Goal: Navigation & Orientation: Understand site structure

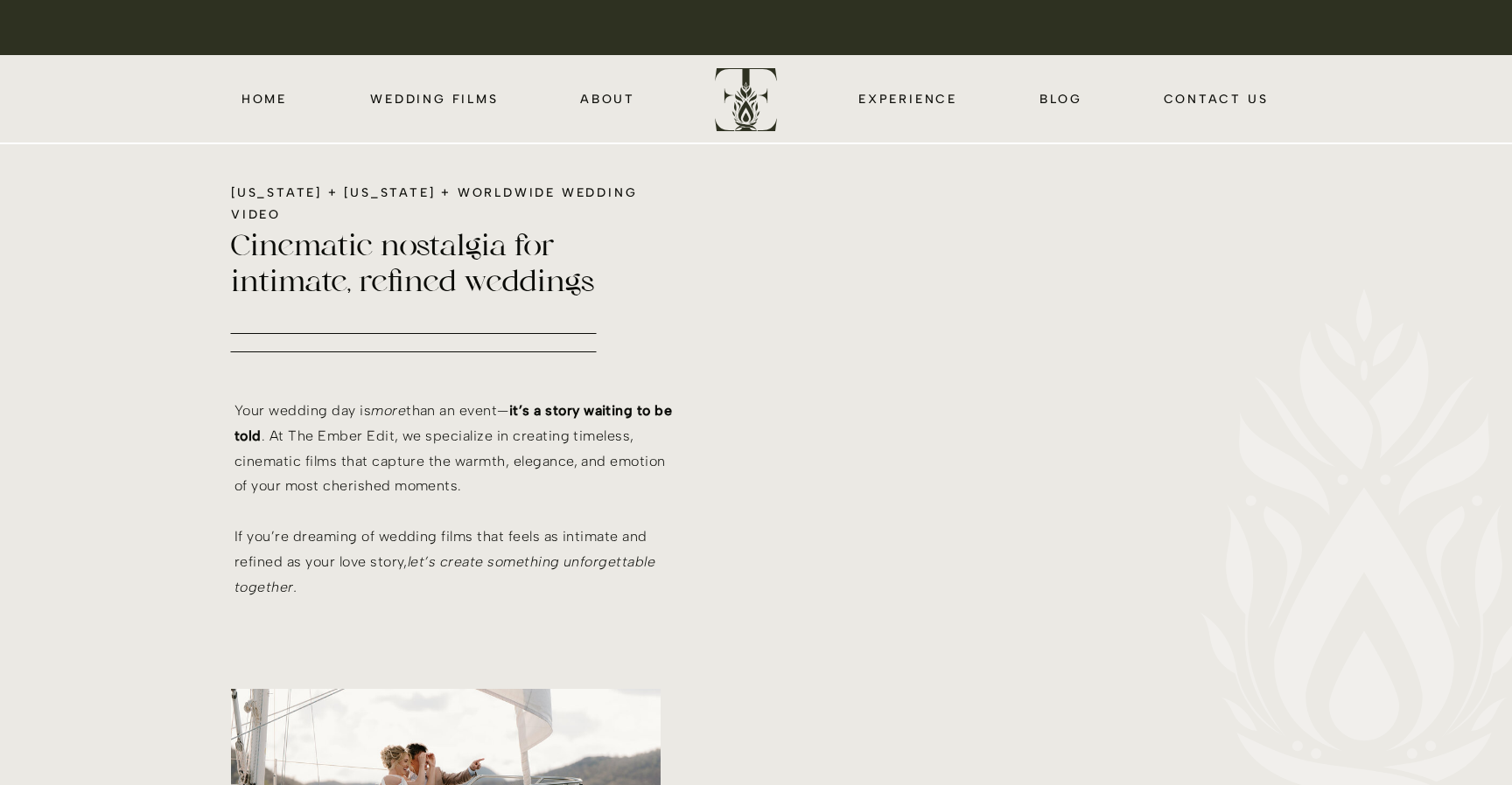
scroll to position [722, 0]
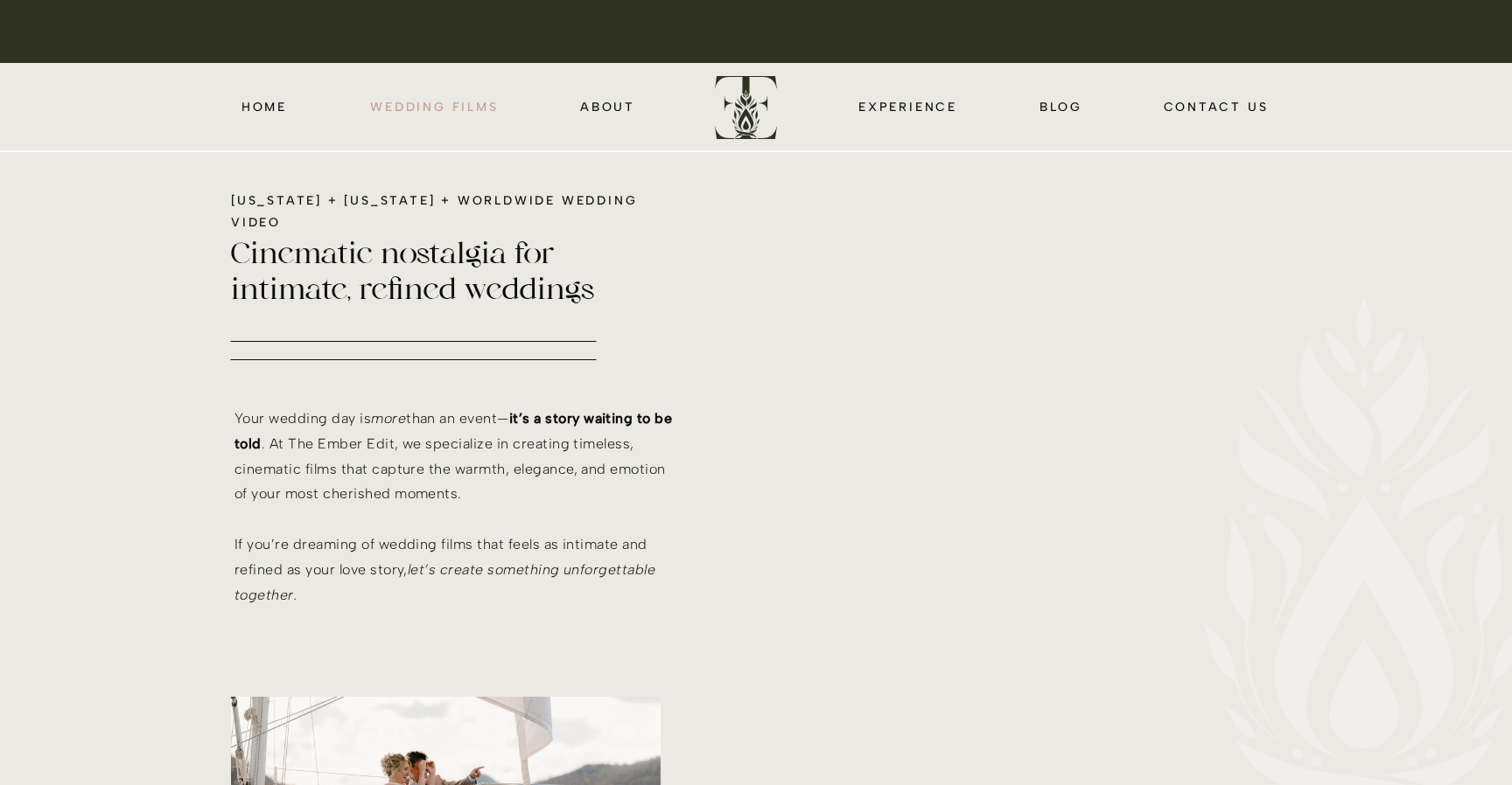
click at [448, 104] on nav "wedding films" at bounding box center [434, 106] width 134 height 20
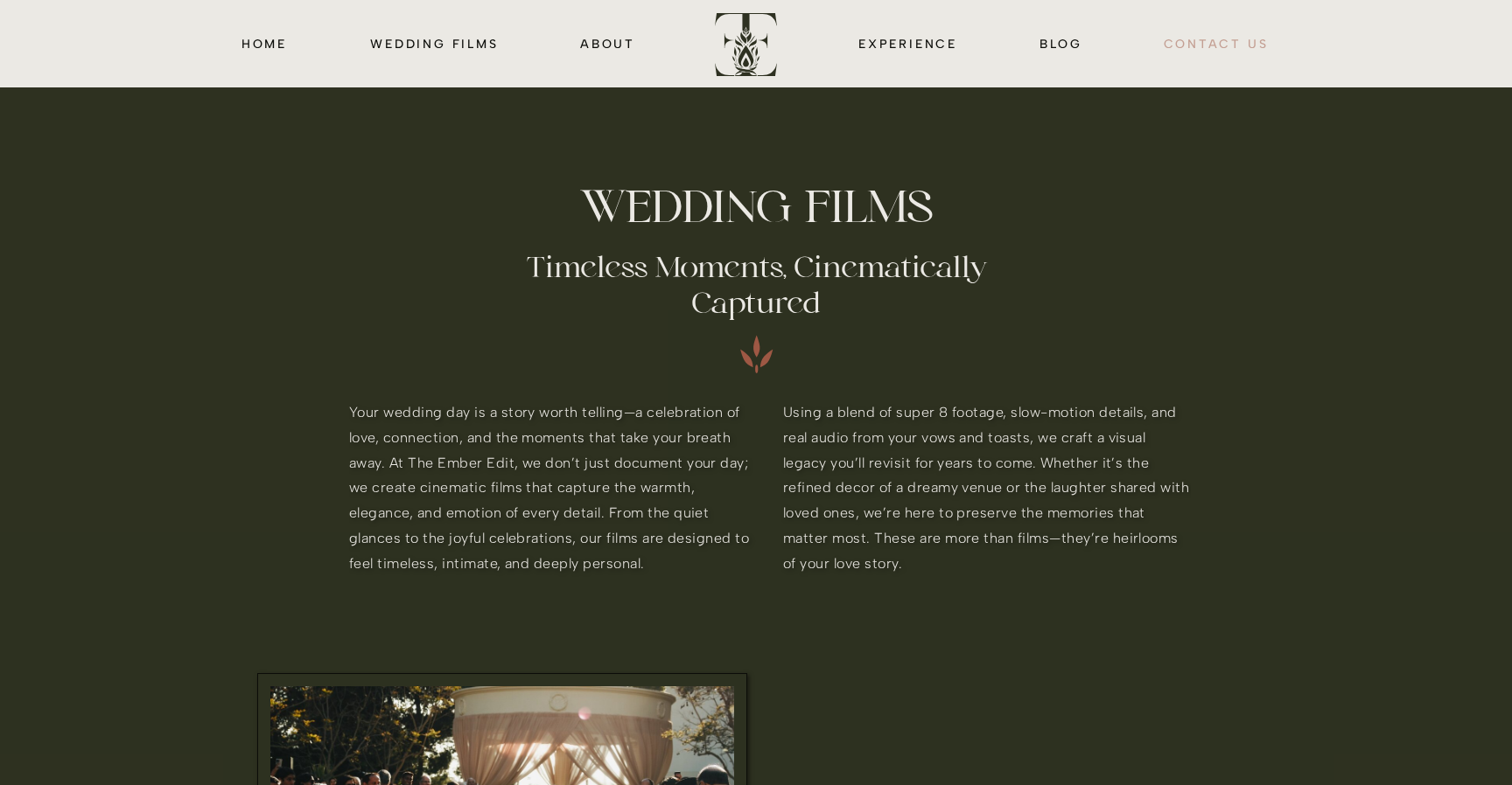
click at [1193, 44] on nav "CONTACT us" at bounding box center [1215, 42] width 109 height 20
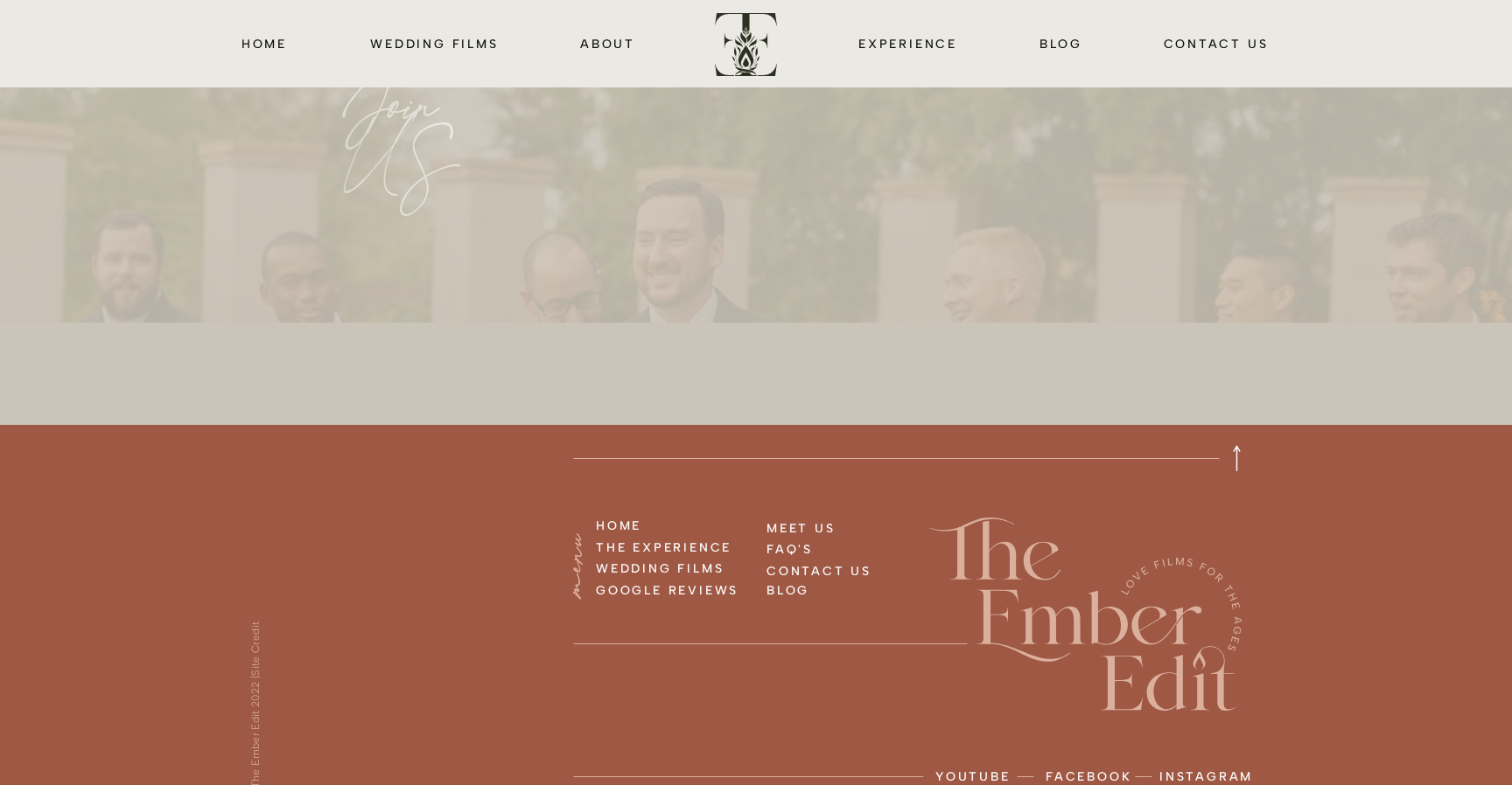
scroll to position [1957, 0]
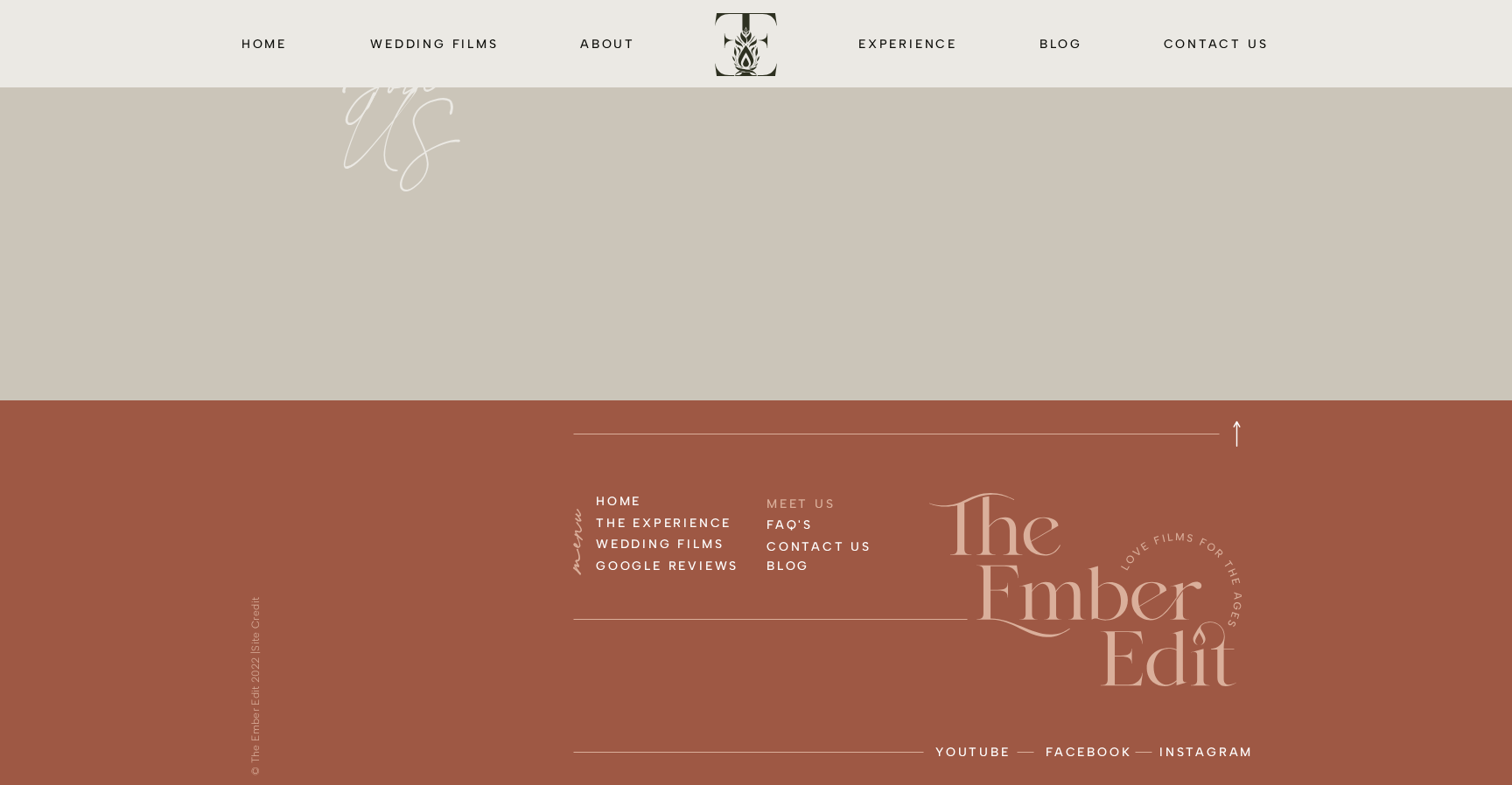
click at [793, 504] on h3 "MEET US" at bounding box center [851, 503] width 171 height 19
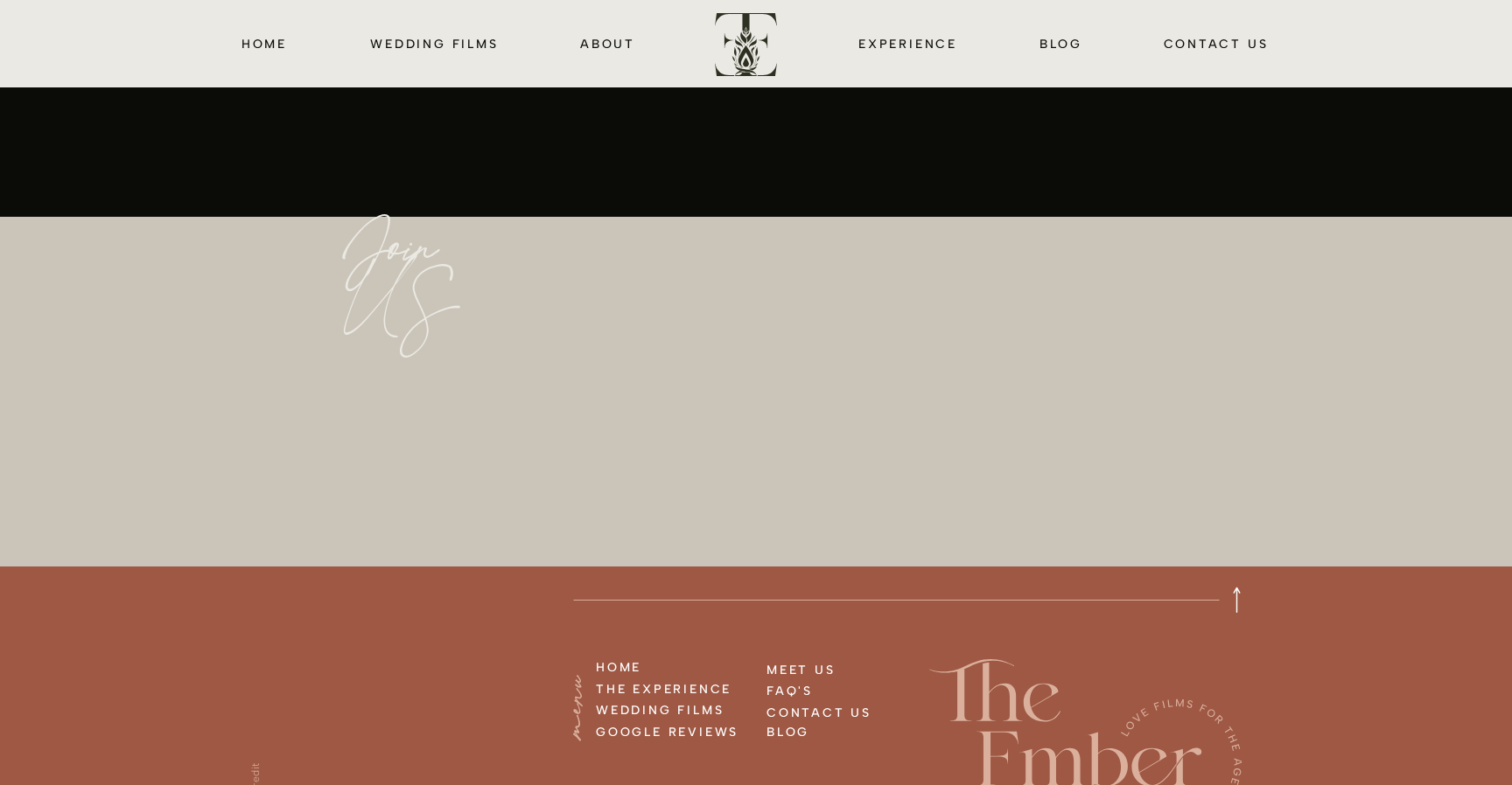
scroll to position [4456, 0]
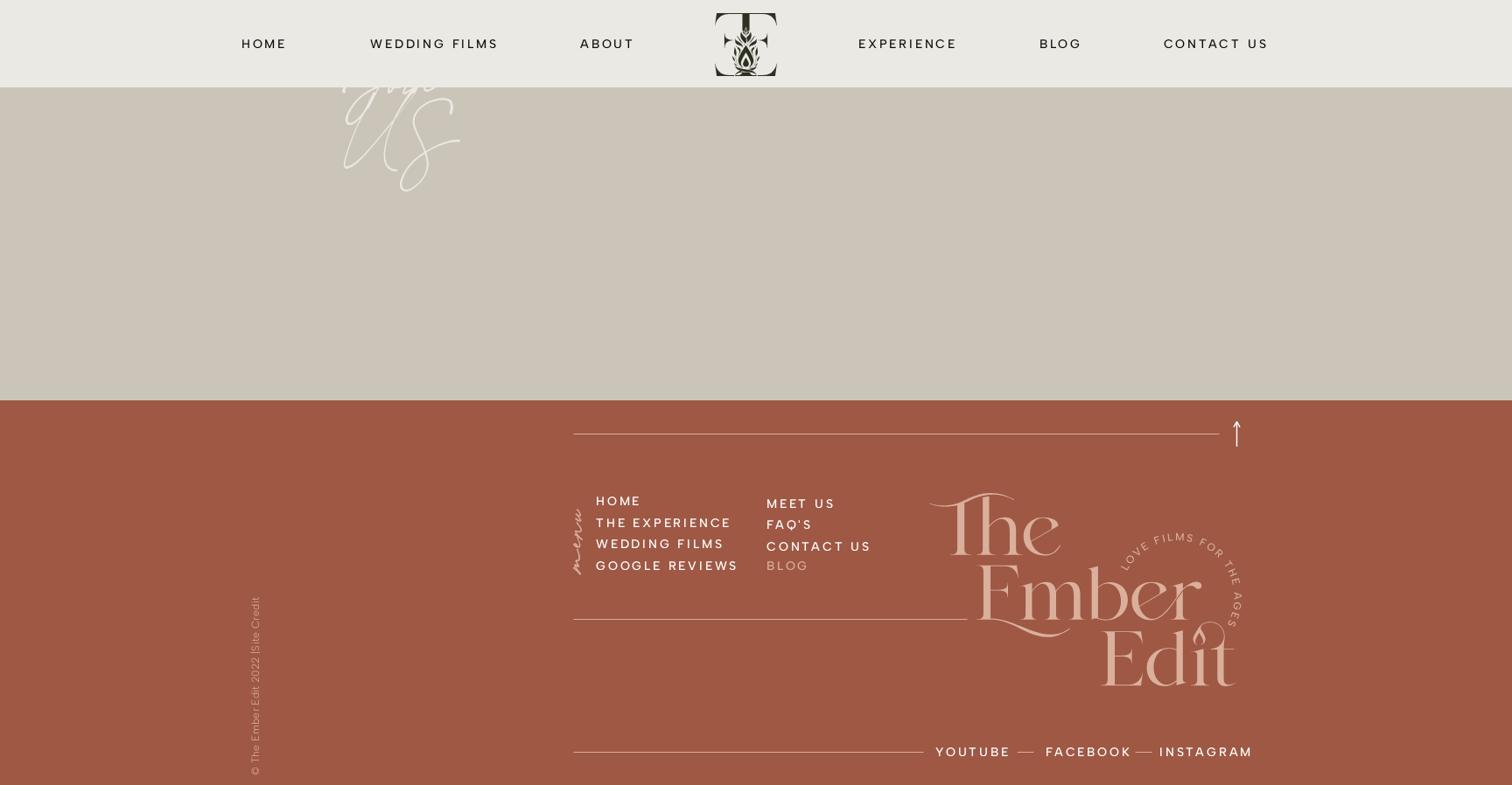
click at [783, 568] on h3 "BLOG" at bounding box center [841, 565] width 149 height 19
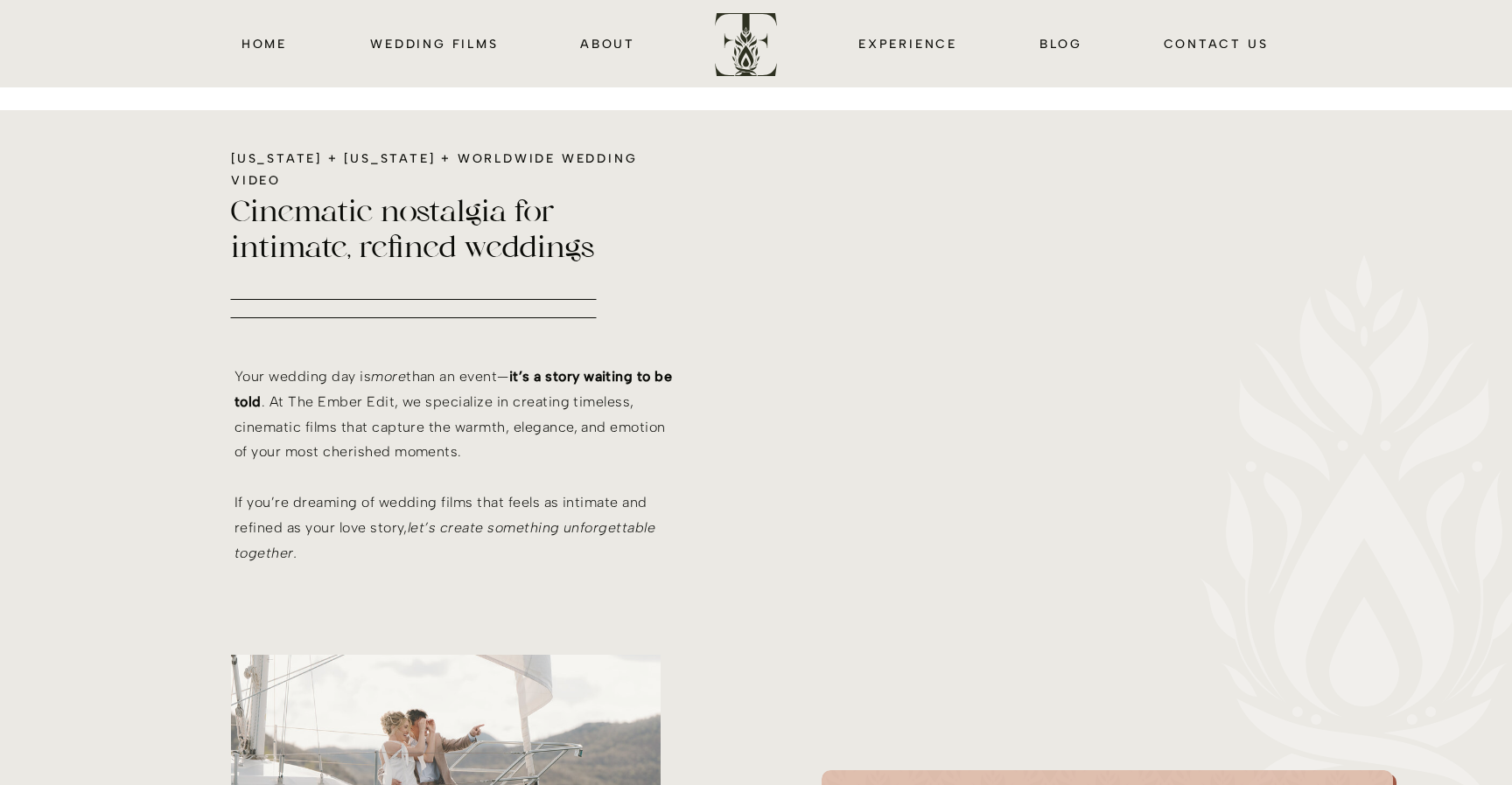
scroll to position [737, 0]
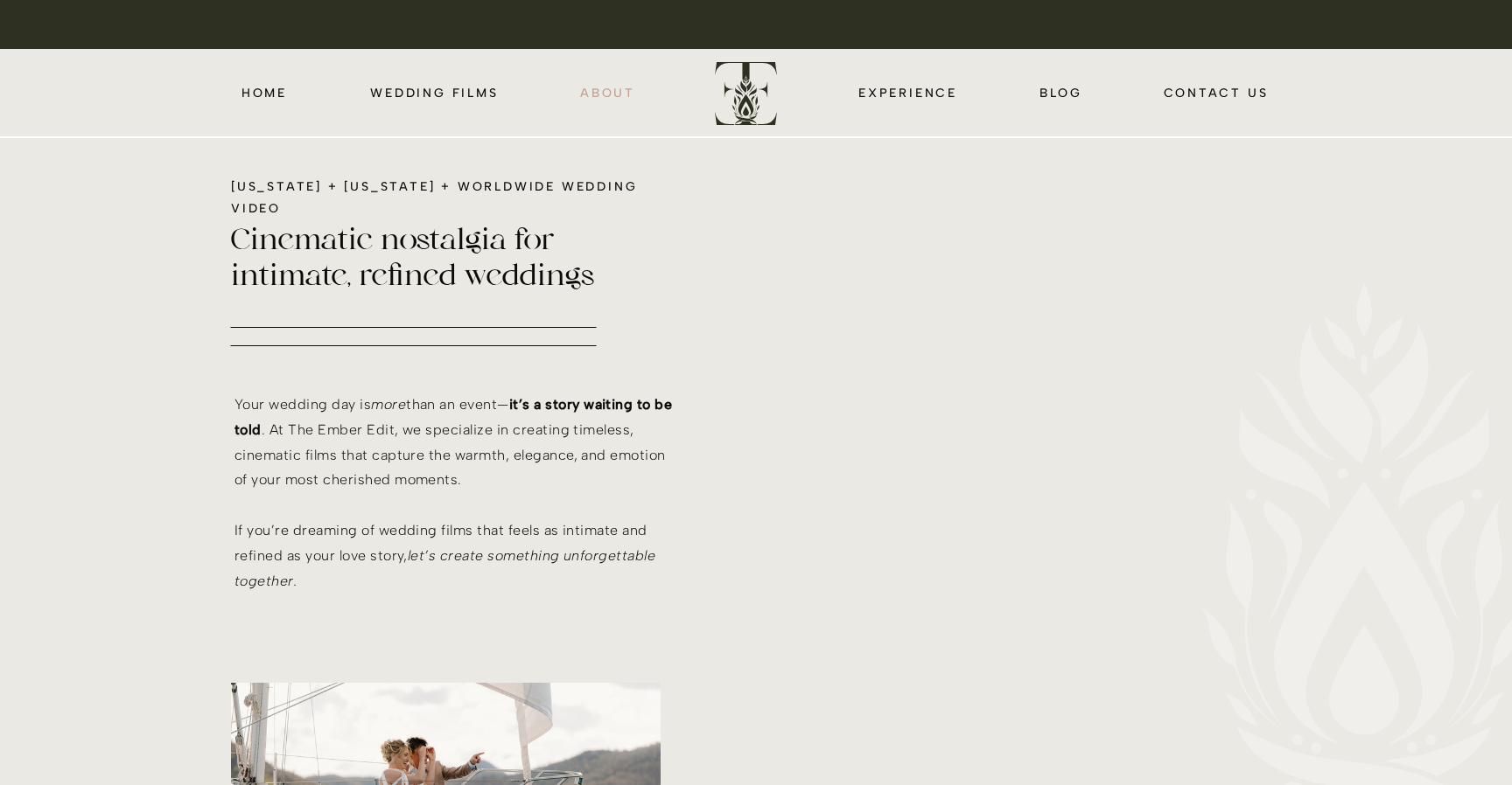
click at [606, 88] on nav "about" at bounding box center [608, 92] width 57 height 20
